Goal: Information Seeking & Learning: Learn about a topic

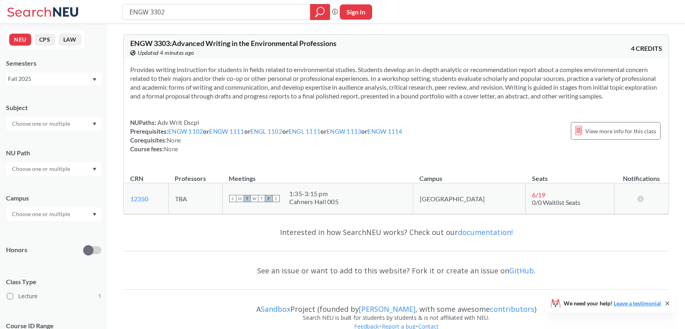
type input "ENGW 3302"
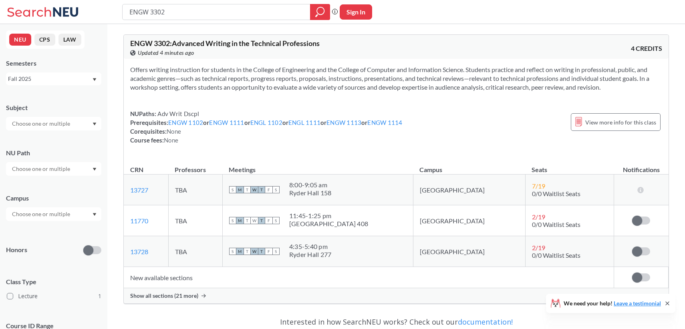
click at [179, 296] on span "Show all sections (21 more)" at bounding box center [164, 295] width 68 height 7
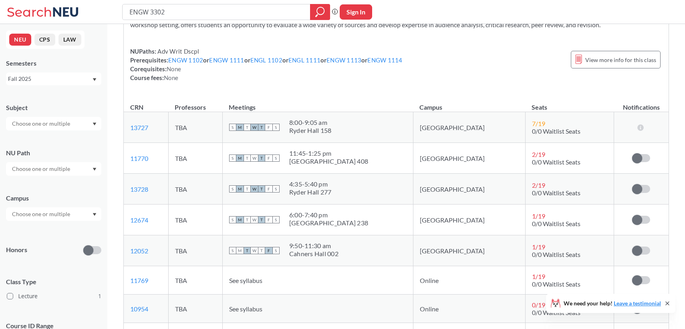
scroll to position [63, 0]
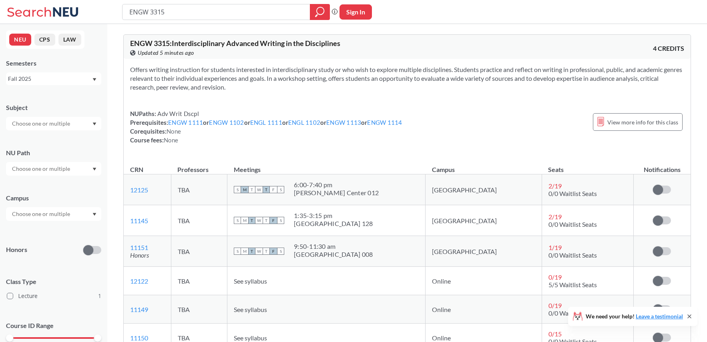
scroll to position [24, 0]
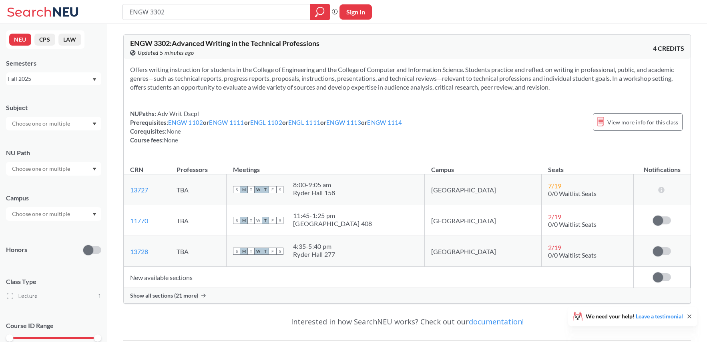
click at [175, 297] on span "Show all sections (21 more)" at bounding box center [164, 295] width 68 height 7
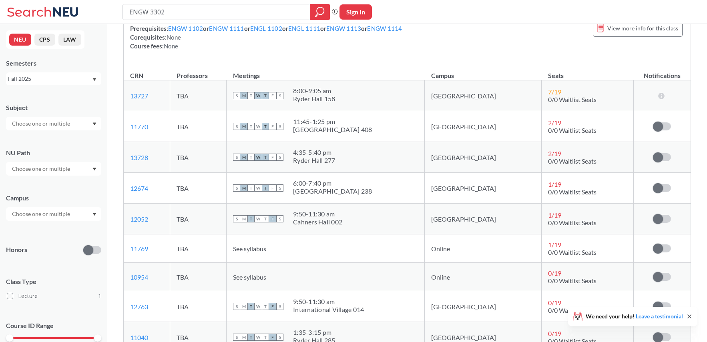
scroll to position [42, 0]
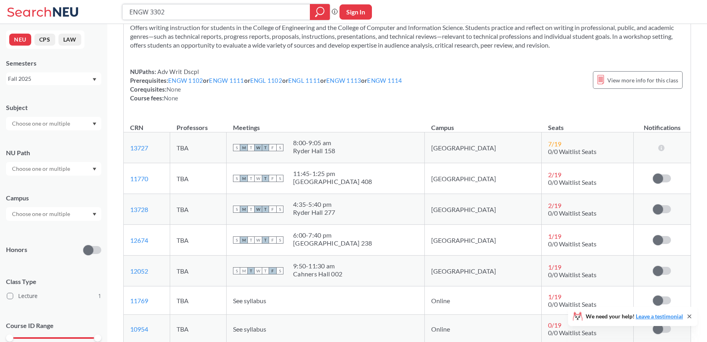
click at [167, 12] on input "ENGW 3302" at bounding box center [217, 12] width 176 height 14
type input "ENGW 3304"
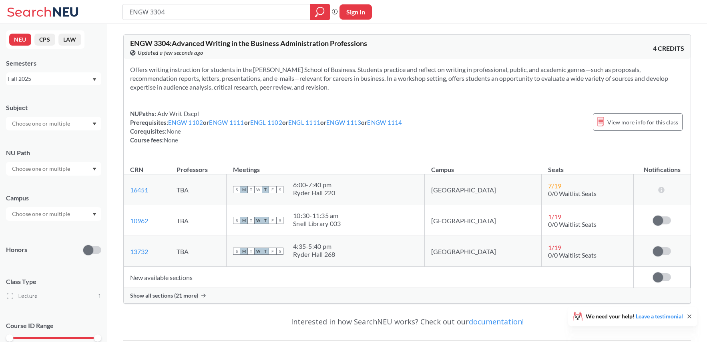
click at [156, 295] on span "Show all sections (21 more)" at bounding box center [164, 295] width 68 height 7
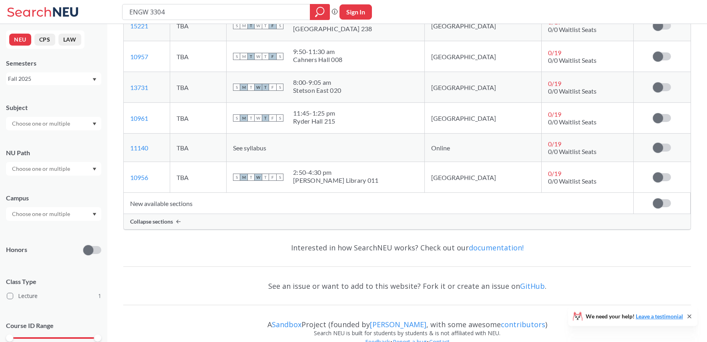
scroll to position [714, 0]
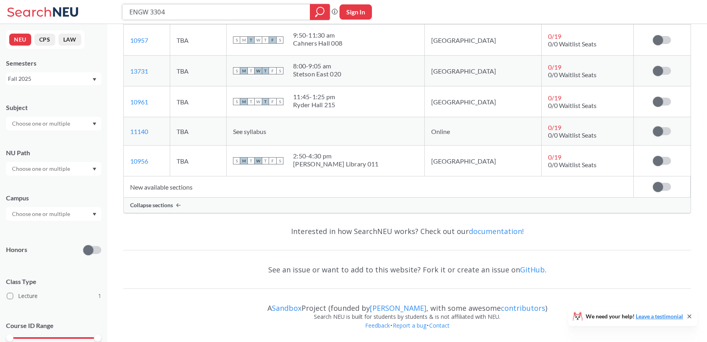
click at [176, 12] on input "ENGW 3304" at bounding box center [217, 12] width 176 height 14
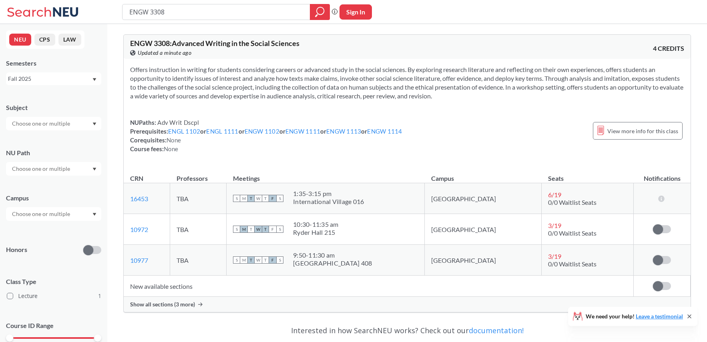
click at [156, 307] on span "Show all sections (3 more)" at bounding box center [162, 304] width 65 height 7
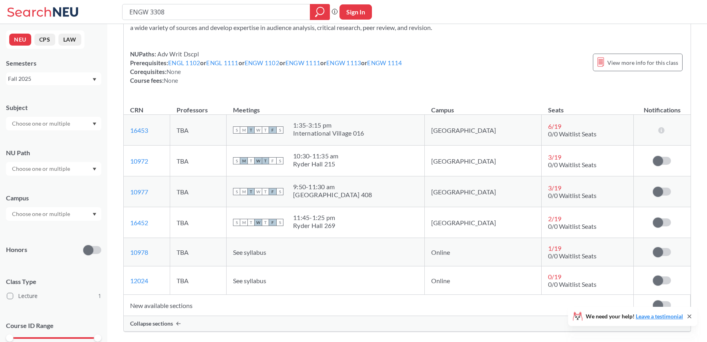
scroll to position [71, 0]
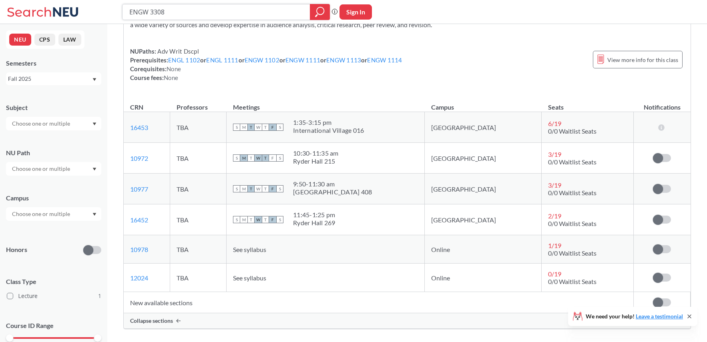
click at [185, 11] on input "ENGW 3308" at bounding box center [217, 12] width 176 height 14
type input "ENGW 3306"
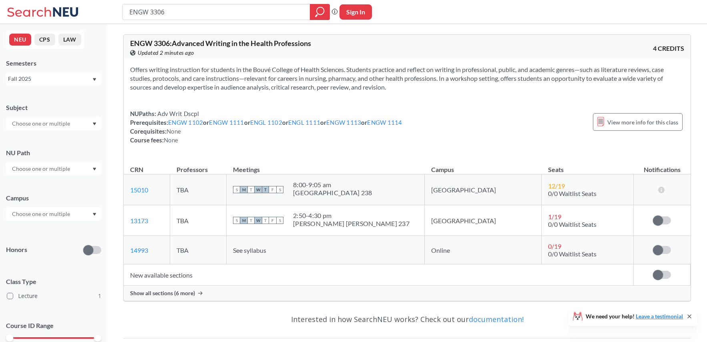
click at [168, 292] on span "Show all sections (6 more)" at bounding box center [162, 293] width 65 height 7
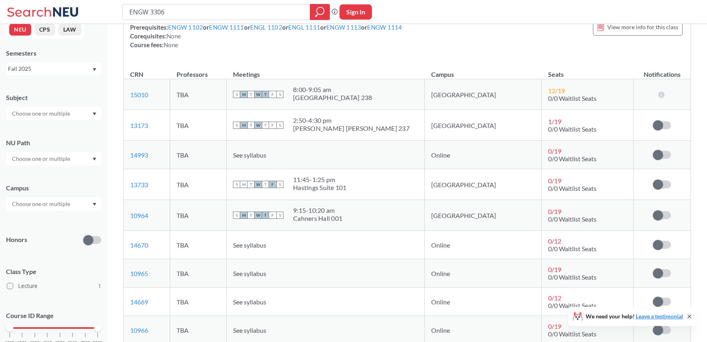
scroll to position [82, 0]
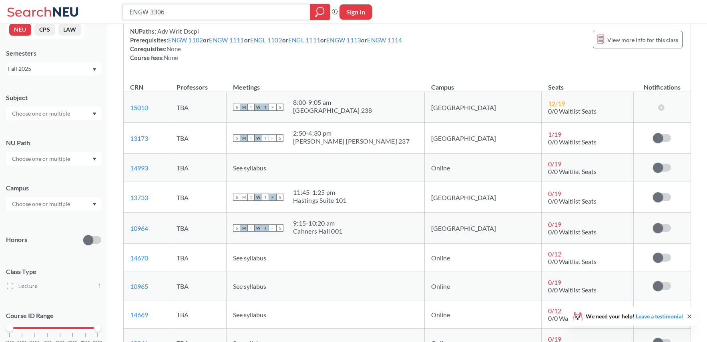
click at [170, 12] on input "ENGW 3306" at bounding box center [217, 12] width 176 height 14
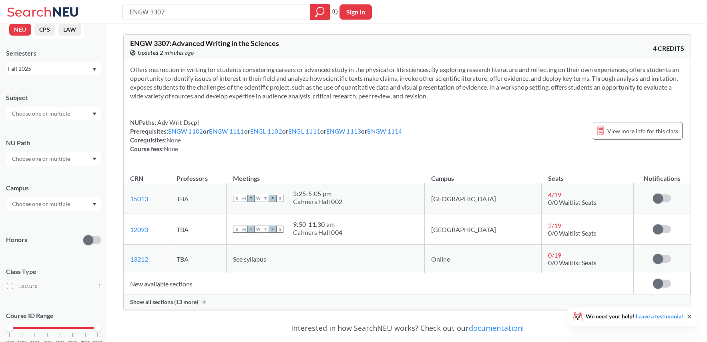
click at [159, 305] on span "Show all sections (13 more)" at bounding box center [164, 302] width 68 height 7
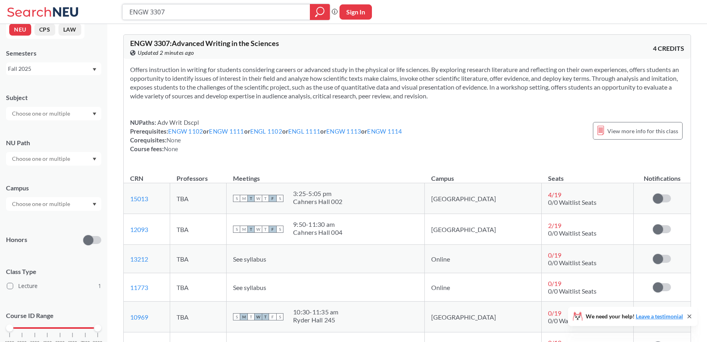
click at [179, 12] on input "ENGW 3307" at bounding box center [217, 12] width 176 height 14
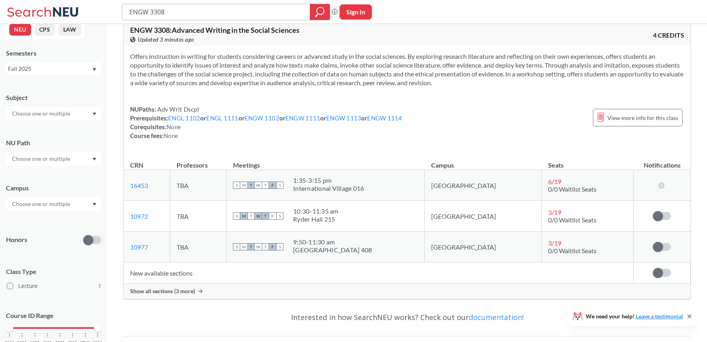
scroll to position [14, 0]
click at [161, 292] on span "Show all sections (3 more)" at bounding box center [162, 290] width 65 height 7
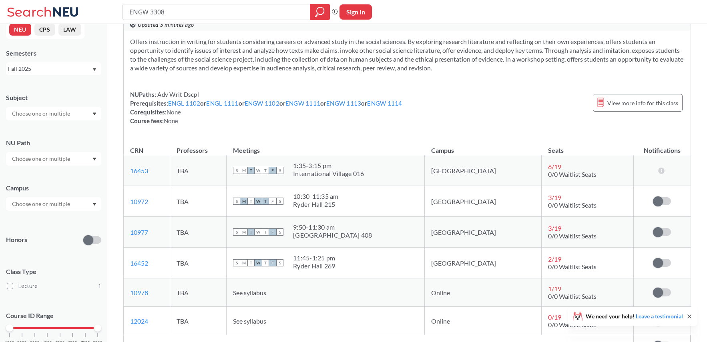
scroll to position [0, 0]
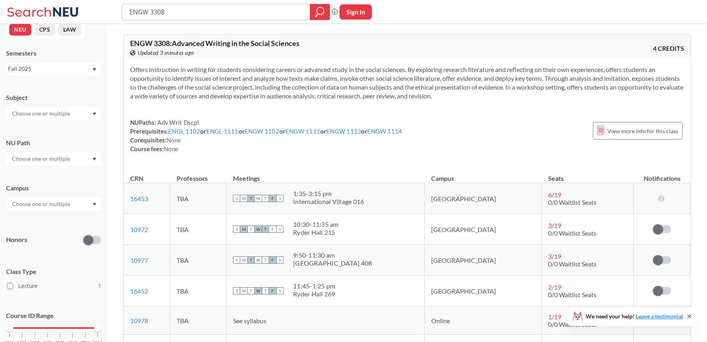
click at [172, 14] on input "ENGW 3308" at bounding box center [217, 12] width 176 height 14
type input "ENGW 3309"
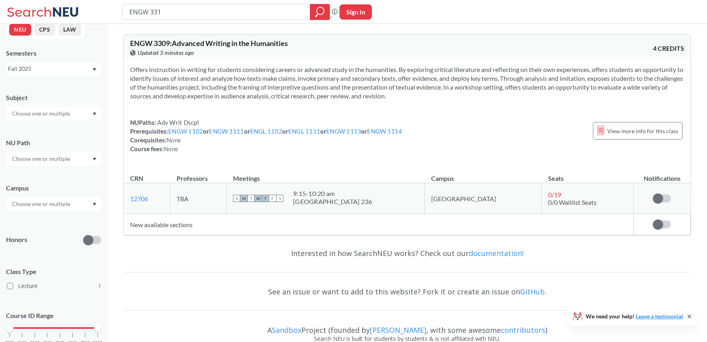
type input "ENGW 3311"
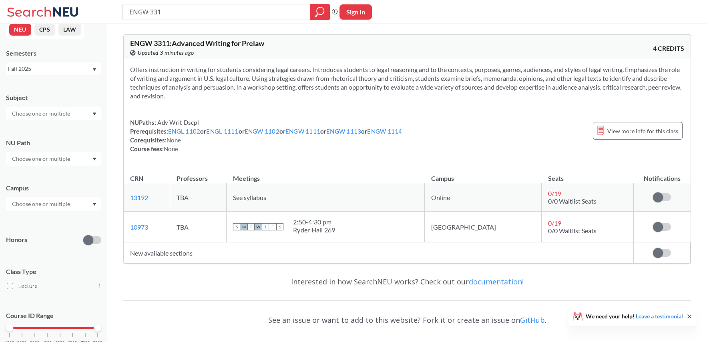
type input "ENGW 3314"
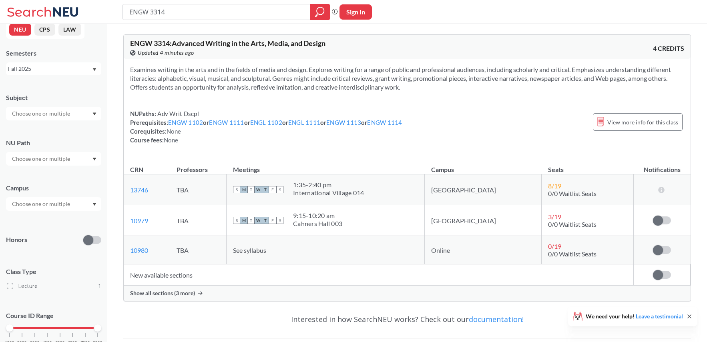
click at [174, 293] on span "Show all sections (3 more)" at bounding box center [162, 293] width 65 height 7
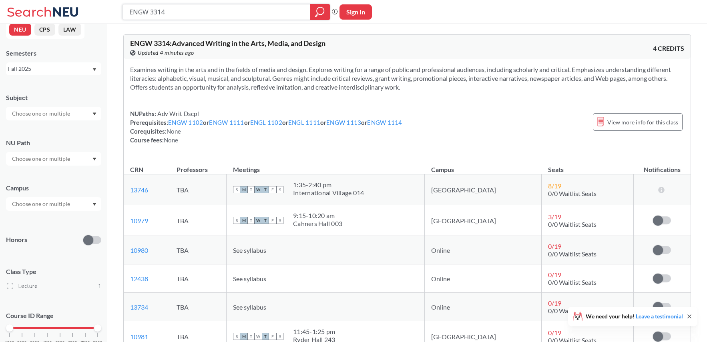
click at [167, 10] on input "ENGW 3314" at bounding box center [217, 12] width 176 height 14
type input "ENGW 3315"
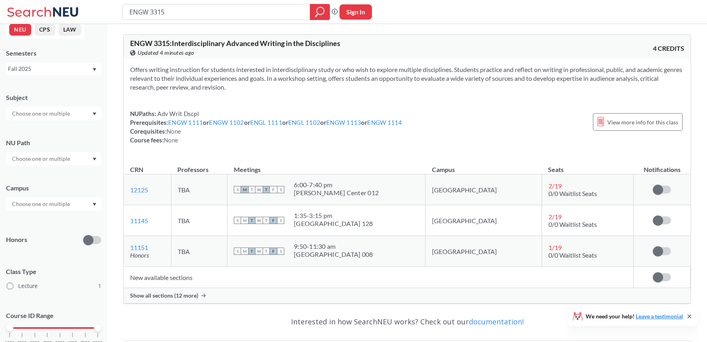
click at [172, 295] on span "Show all sections (12 more)" at bounding box center [164, 295] width 68 height 7
